Goal: Task Accomplishment & Management: Complete application form

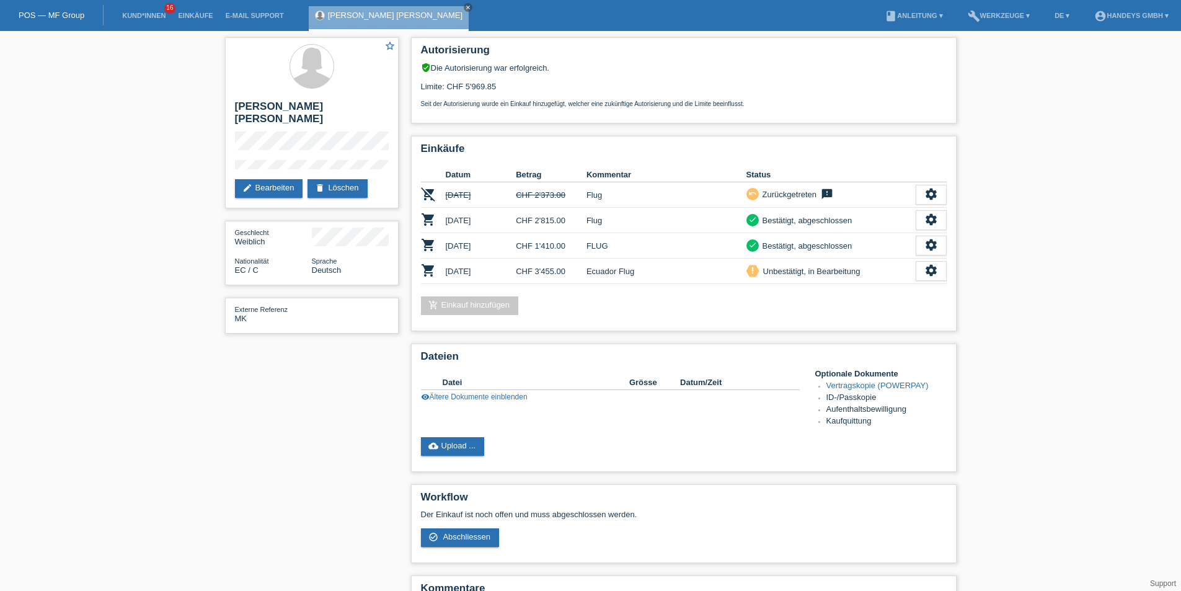
drag, startPoint x: 450, startPoint y: 6, endPoint x: 442, endPoint y: 9, distance: 8.6
click at [465, 6] on icon "close" at bounding box center [468, 7] width 6 height 6
click at [142, 14] on link "Kund*innen" at bounding box center [144, 15] width 56 height 7
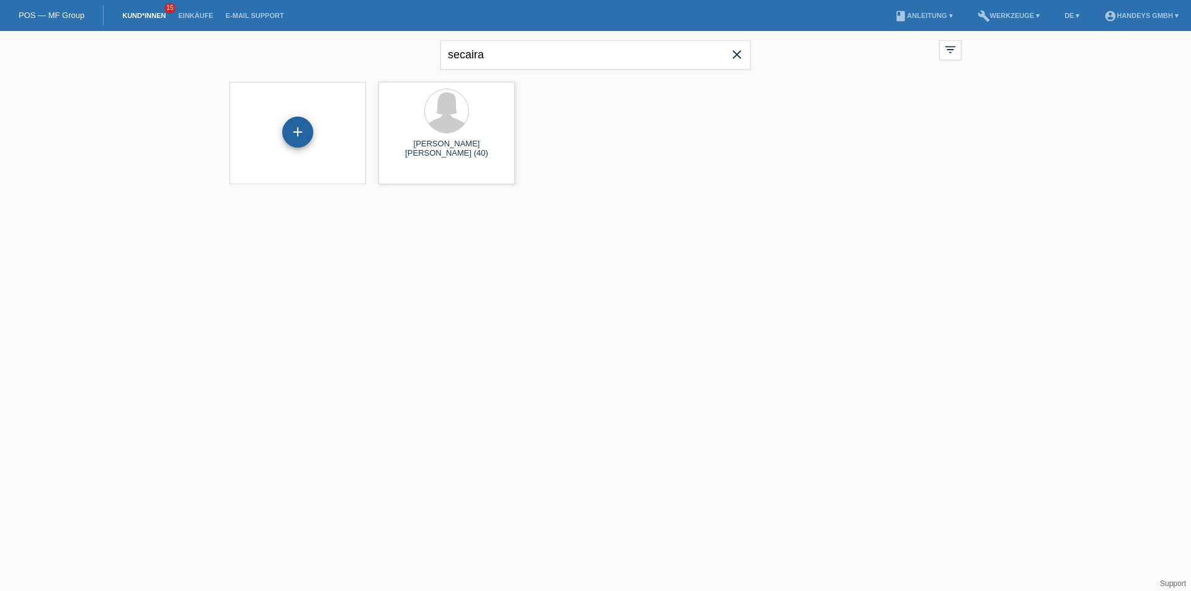
click at [298, 130] on div "+" at bounding box center [297, 132] width 31 height 31
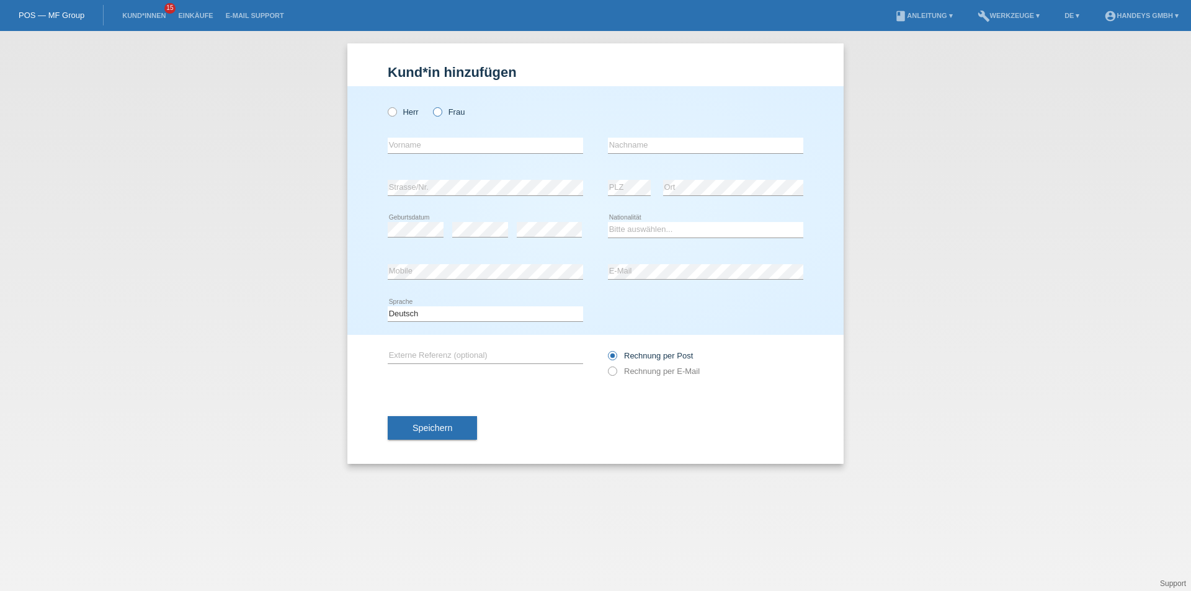
click at [443, 110] on label "Frau" at bounding box center [449, 111] width 32 height 9
click at [441, 110] on input "Frau" at bounding box center [437, 111] width 8 height 8
radio input "true"
click at [440, 146] on input "text" at bounding box center [485, 146] width 195 height 16
type input "A"
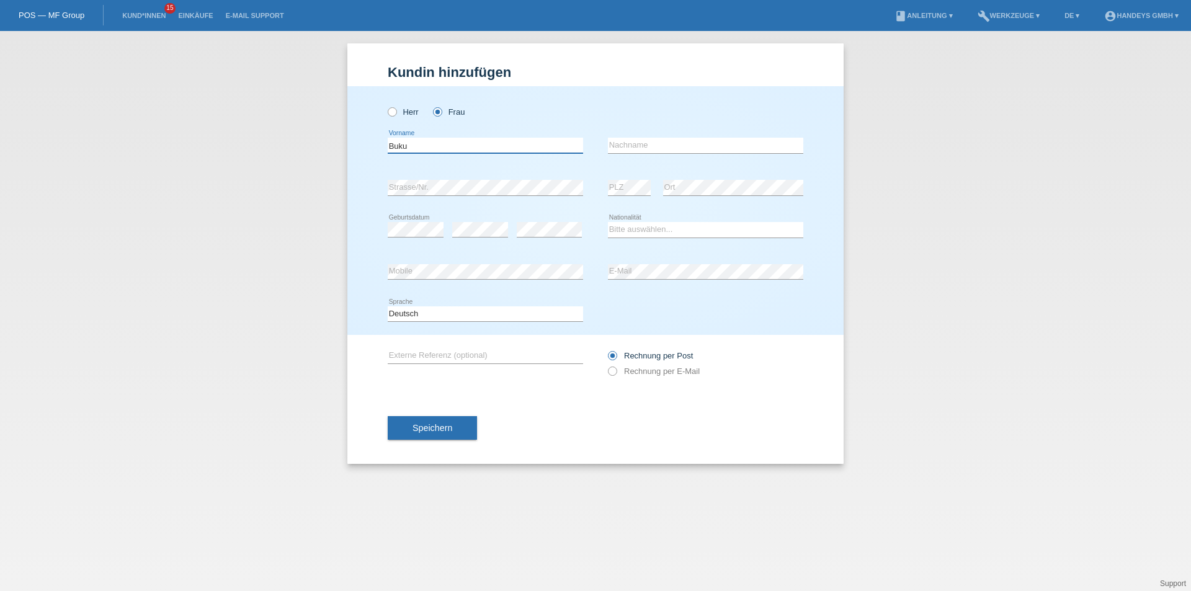
click at [460, 147] on input "Buku" at bounding box center [485, 146] width 195 height 16
type input "Bukurije"
type input "Arifi"
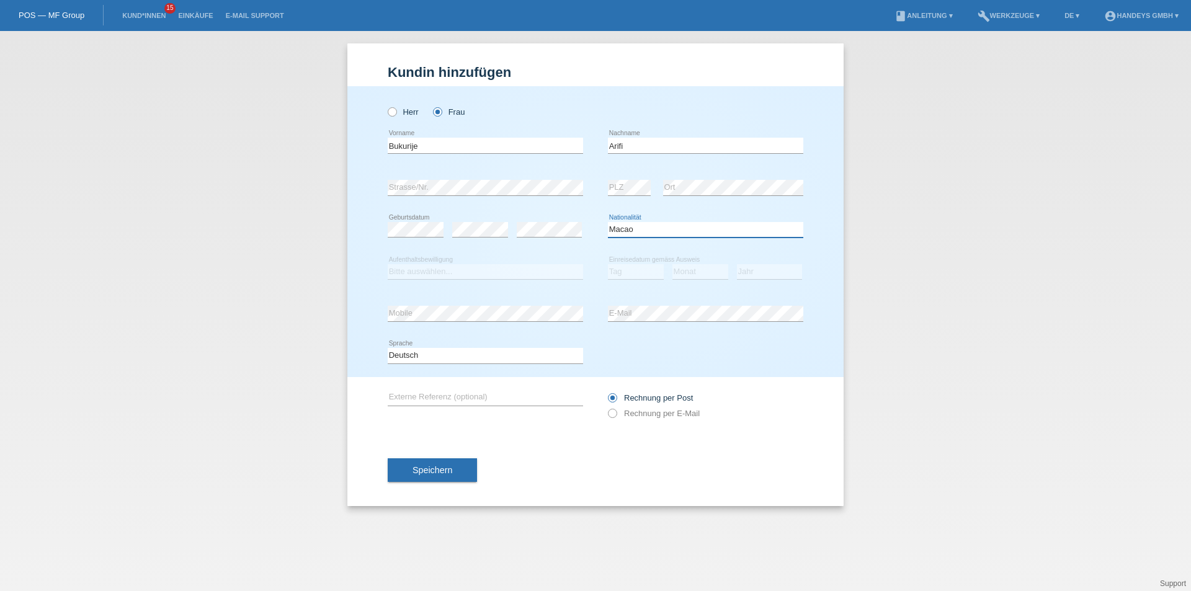
select select "MK"
click at [404, 272] on select "Bitte auswählen... C B B - Flüchtlingsstatus Andere" at bounding box center [485, 271] width 195 height 15
select select "B"
click at [388, 264] on select "Bitte auswählen... C B B - Flüchtlingsstatus Andere" at bounding box center [485, 271] width 195 height 15
click at [637, 269] on select "Tag 01 02 03 04 05 06 07 08 09 10 11" at bounding box center [636, 271] width 56 height 15
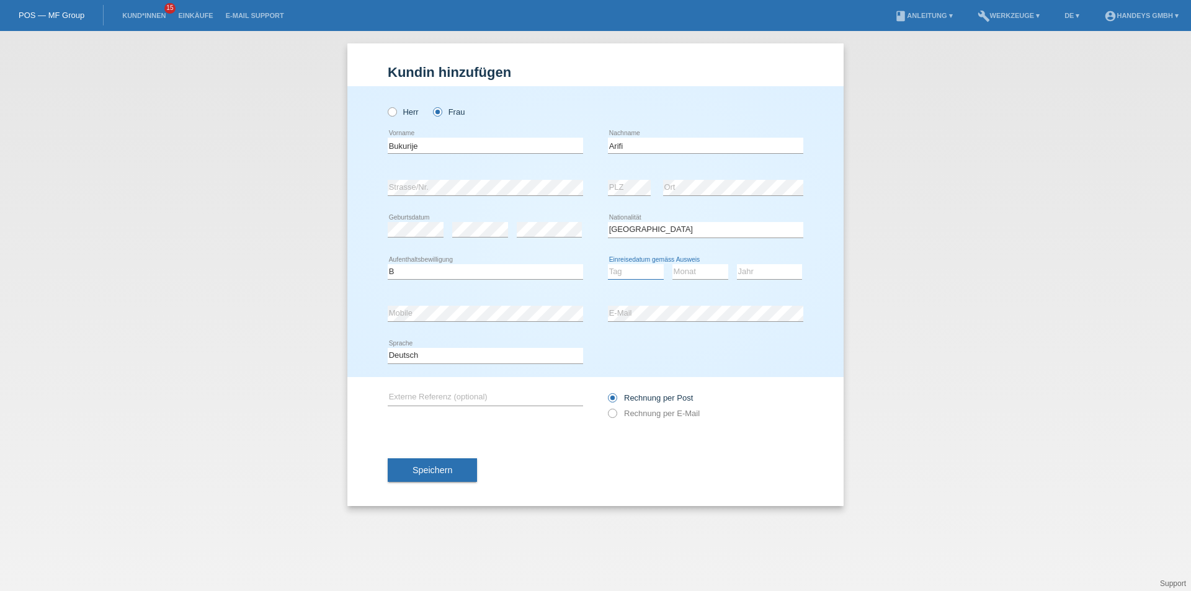
select select "01"
click at [608, 264] on select "Tag 01 02 03 04 05 06 07 08 09 10 11" at bounding box center [636, 271] width 56 height 15
select select "01"
select select "2008"
click at [428, 394] on input "text" at bounding box center [485, 398] width 195 height 16
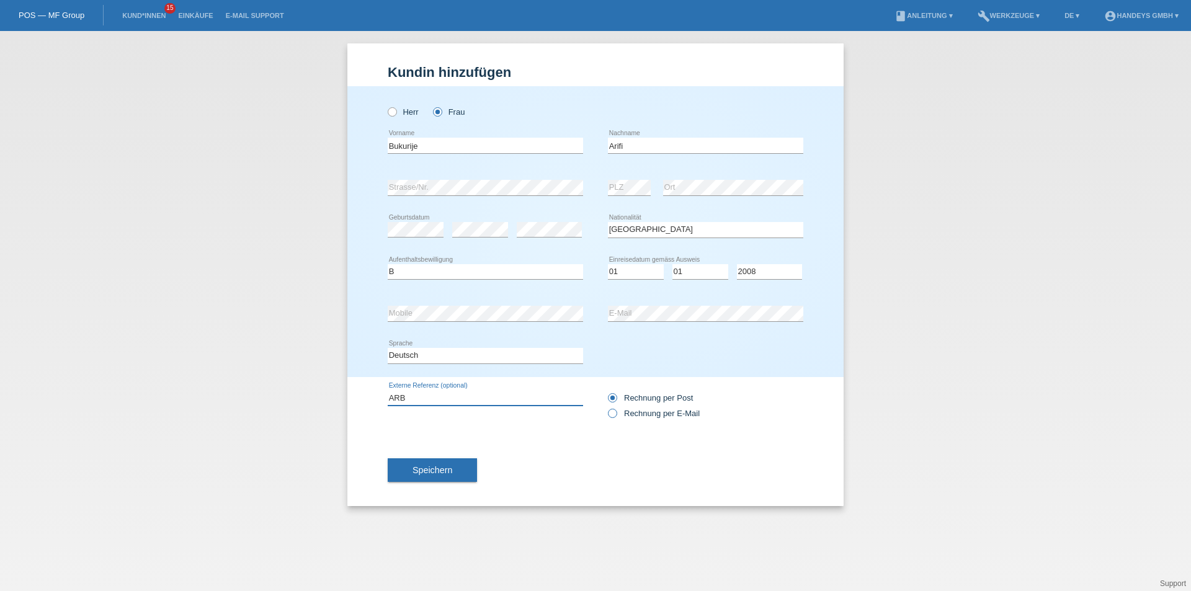
type input "ARB"
click at [606, 407] on icon at bounding box center [606, 407] width 0 height 0
click at [616, 412] on input "Rechnung per E-Mail" at bounding box center [612, 417] width 8 height 16
radio input "true"
click at [423, 466] on span "Speichern" at bounding box center [432, 470] width 40 height 10
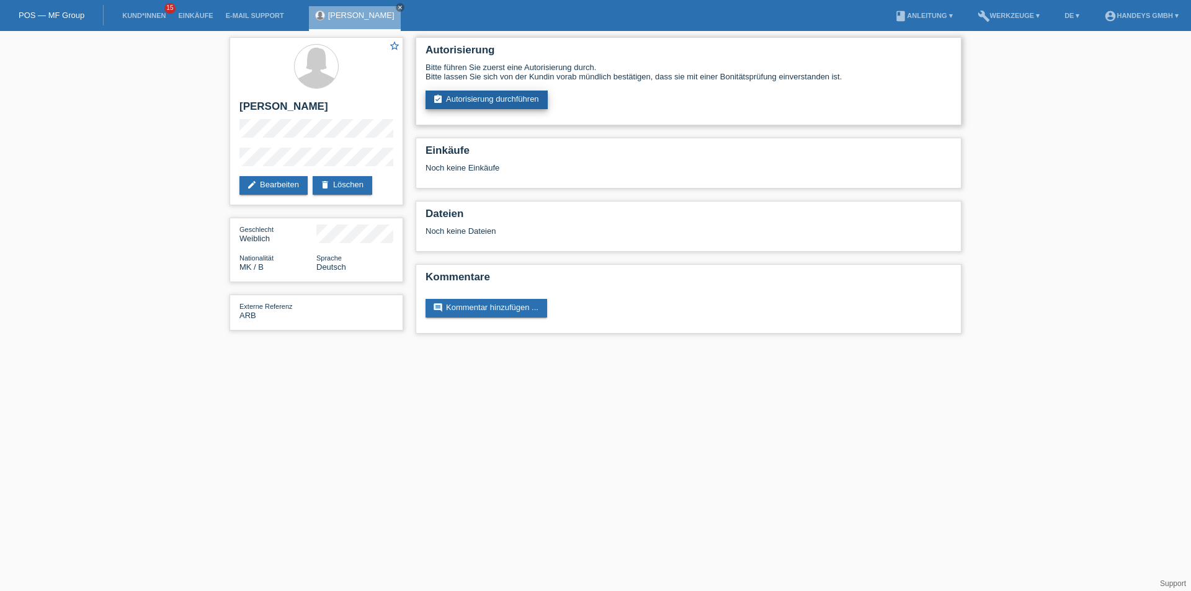
click at [473, 96] on link "assignment_turned_in Autorisierung durchführen" at bounding box center [486, 100] width 122 height 19
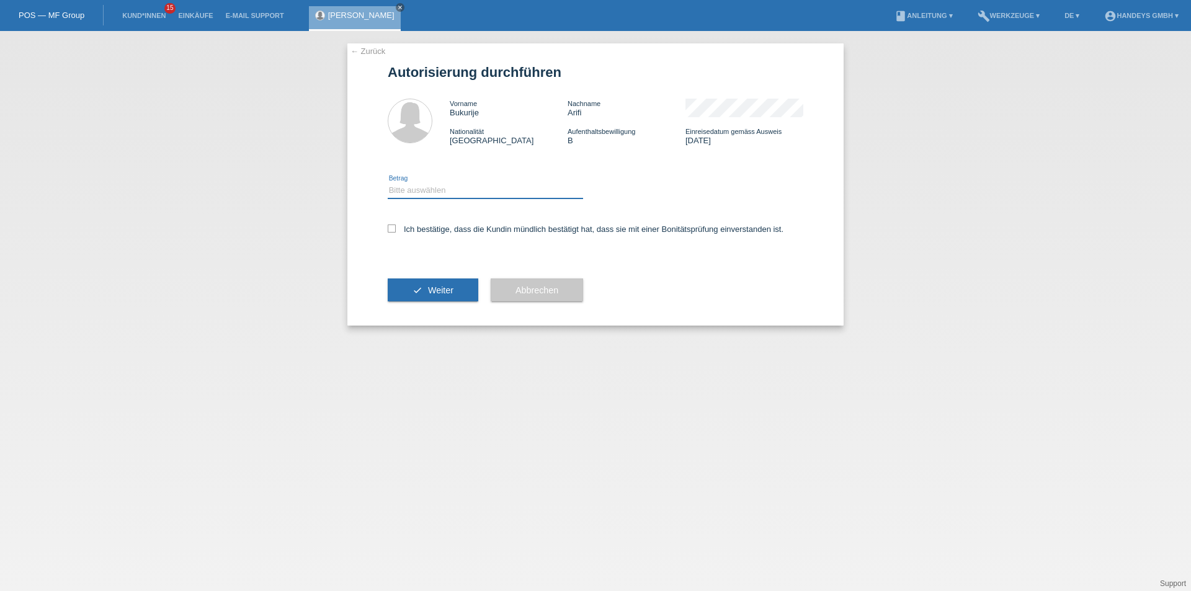
click at [443, 190] on select "Bitte auswählen CHF 1.00 - CHF 499.00 CHF 500.00 - CHF 1'999.00 CHF 2'000.00 - …" at bounding box center [485, 190] width 195 height 15
select select "3"
click at [388, 183] on select "Bitte auswählen CHF 1.00 - CHF 499.00 CHF 500.00 - CHF 1'999.00 CHF 2'000.00 - …" at bounding box center [485, 190] width 195 height 15
click at [393, 228] on icon at bounding box center [392, 229] width 8 height 8
click at [393, 228] on input "Ich bestätige, dass die Kundin mündlich bestätigt hat, dass sie mit einer Bonit…" at bounding box center [392, 229] width 8 height 8
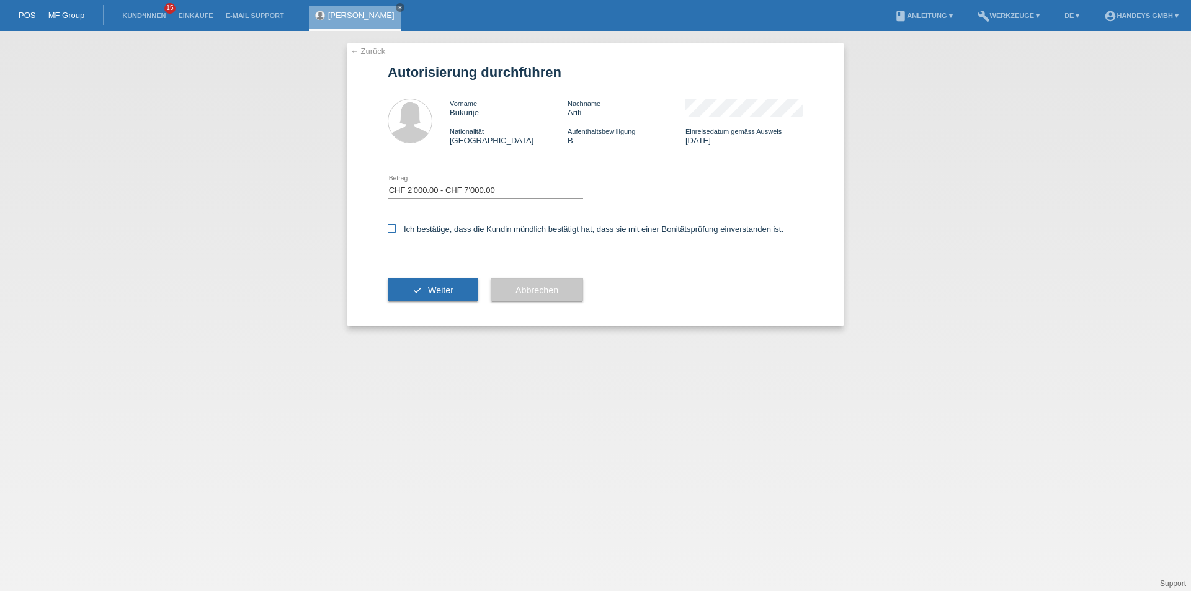
checkbox input "true"
click at [433, 298] on button "check Weiter" at bounding box center [433, 290] width 91 height 24
